Goal: Transaction & Acquisition: Subscribe to service/newsletter

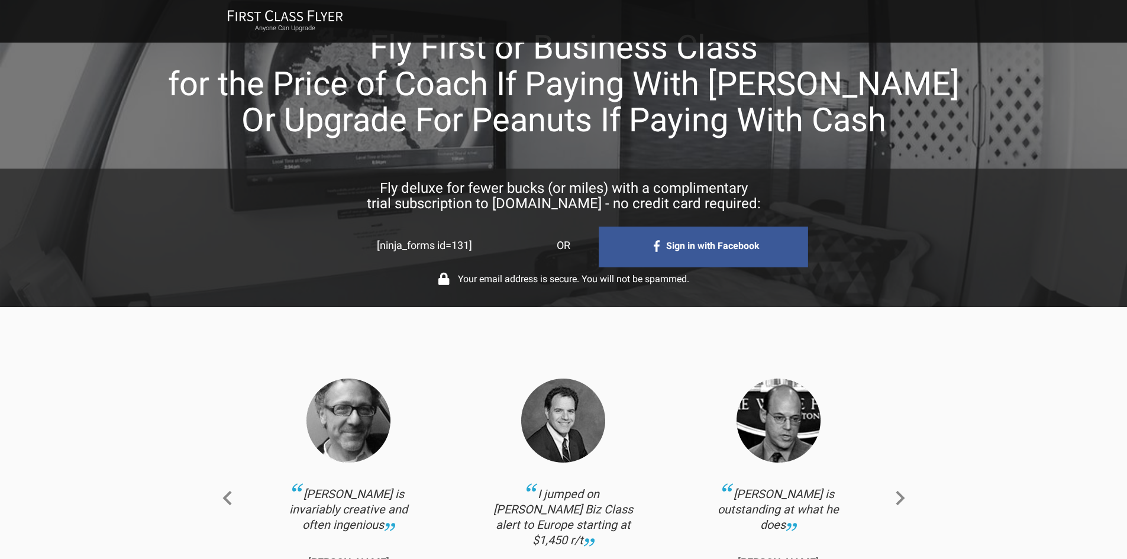
click at [445, 245] on div "[ninja_forms id=131]" at bounding box center [424, 245] width 227 height 17
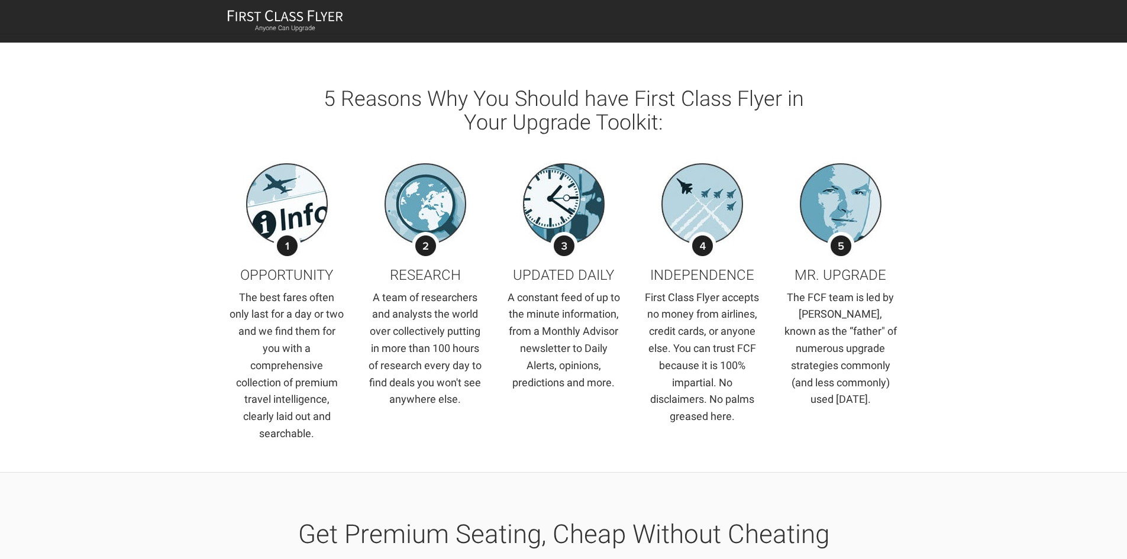
scroll to position [3253, 0]
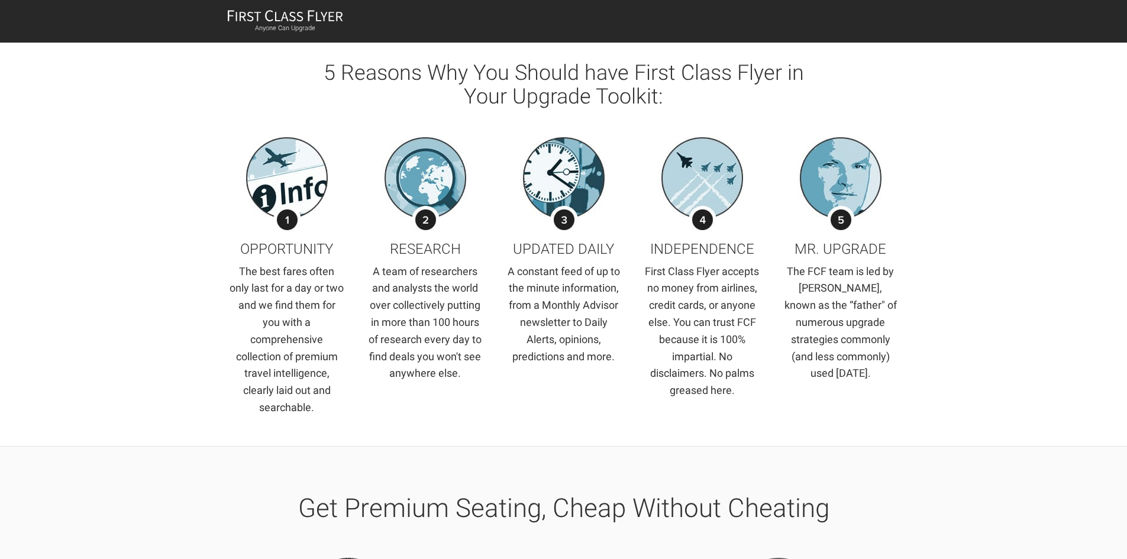
click at [272, 8] on div "Anyone Can Upgrade" at bounding box center [563, 21] width 1127 height 43
click at [272, 15] on img at bounding box center [285, 15] width 116 height 12
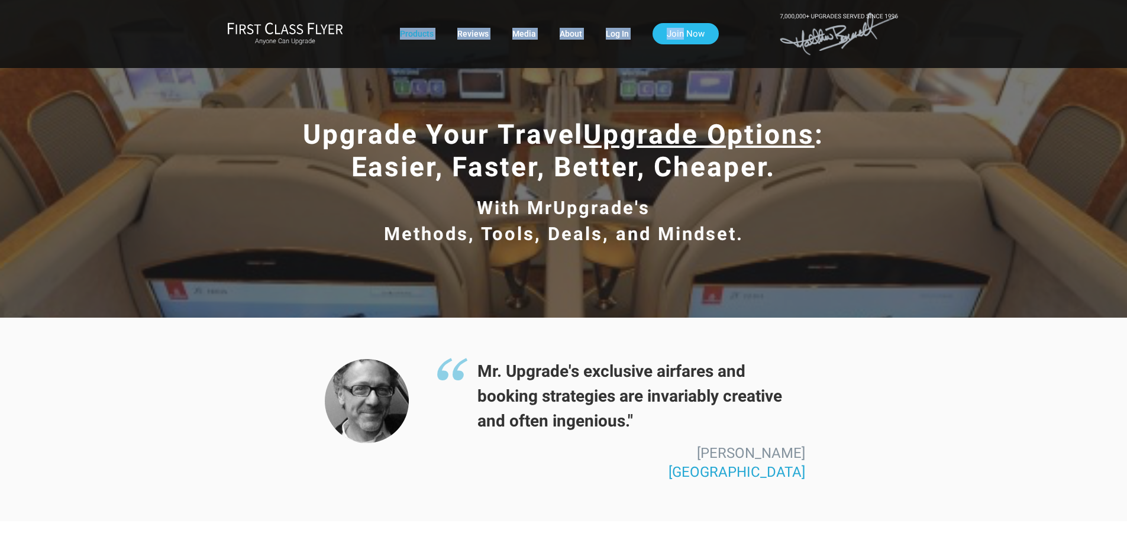
drag, startPoint x: 687, startPoint y: 22, endPoint x: 680, endPoint y: 27, distance: 8.9
click at [680, 28] on div "Anyone Can Upgrade Products Reviews Media About Log In Join Now" at bounding box center [564, 33] width 692 height 49
click at [680, 27] on link "Join Now" at bounding box center [685, 33] width 66 height 21
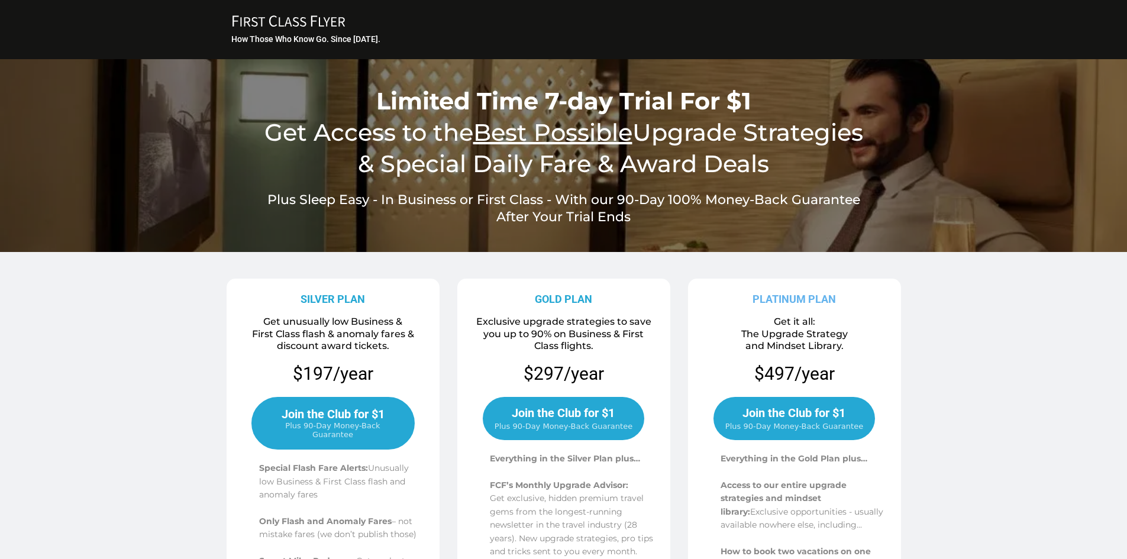
click at [305, 417] on span "Join the Club for $1" at bounding box center [333, 414] width 103 height 14
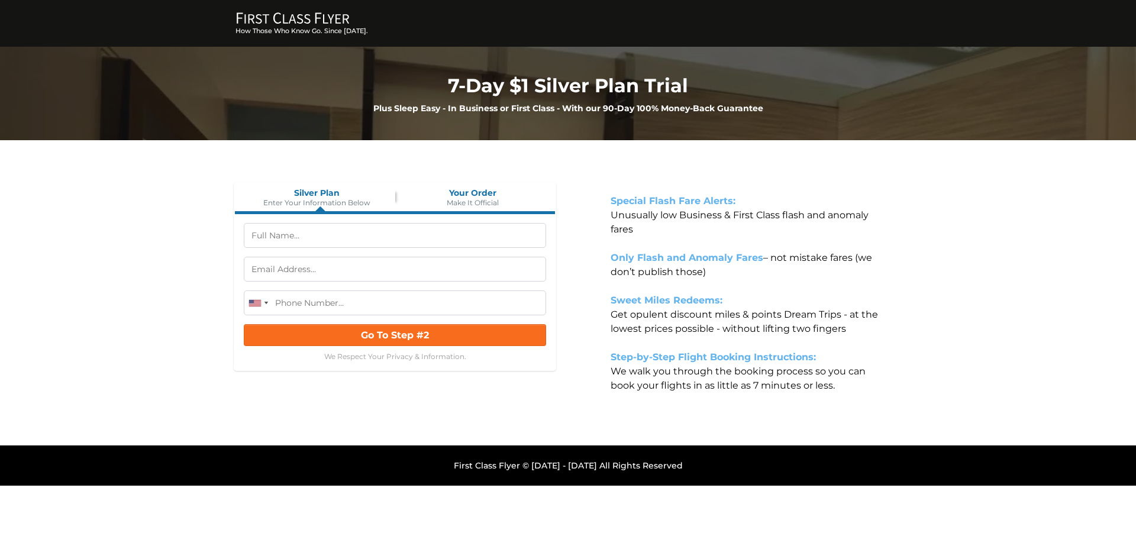
click at [331, 234] on input "text" at bounding box center [395, 235] width 302 height 25
type input "test test"
type input "4444444444"
click at [339, 329] on button "Go To Step #2" at bounding box center [395, 335] width 302 height 22
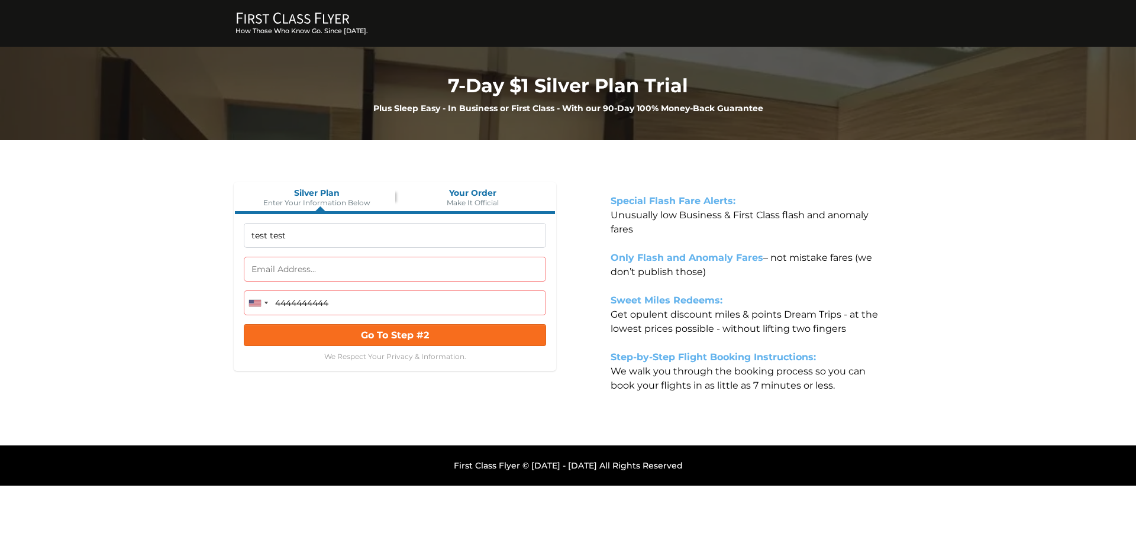
click at [291, 5] on div "FIRST CLASS FLYER Copy Created with Sketch. How Those Who Know Go. Since 1996." at bounding box center [568, 23] width 1136 height 47
click at [290, 18] on icon at bounding box center [293, 17] width 112 height 11
